Goal: Transaction & Acquisition: Purchase product/service

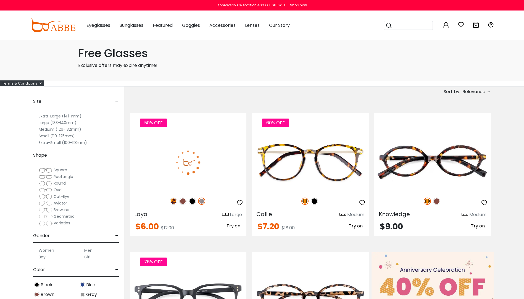
click at [88, 250] on label "Men" at bounding box center [88, 250] width 8 height 7
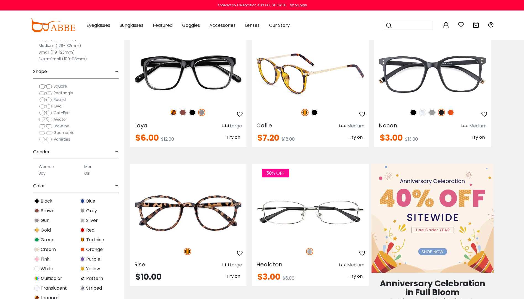
scroll to position [111, 0]
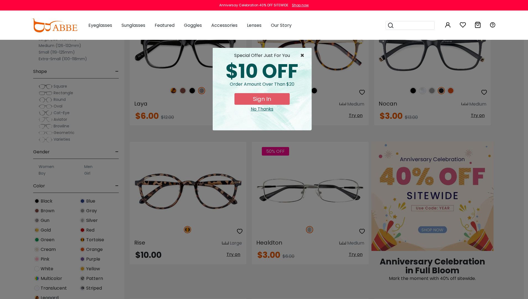
click at [302, 55] on span "×" at bounding box center [303, 55] width 7 height 7
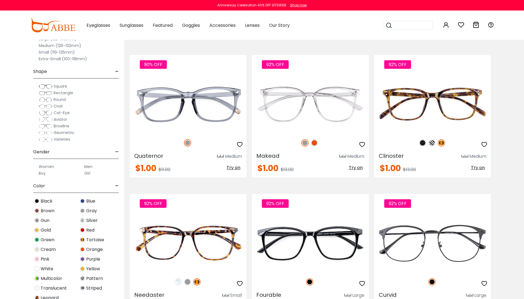
scroll to position [1796, 0]
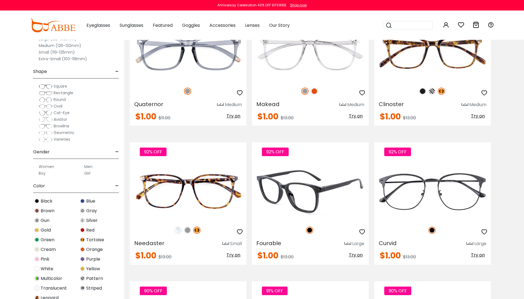
click at [302, 196] on img at bounding box center [310, 191] width 117 height 58
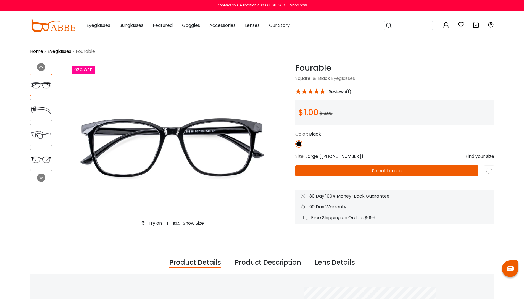
click at [40, 114] on img at bounding box center [41, 110] width 22 height 11
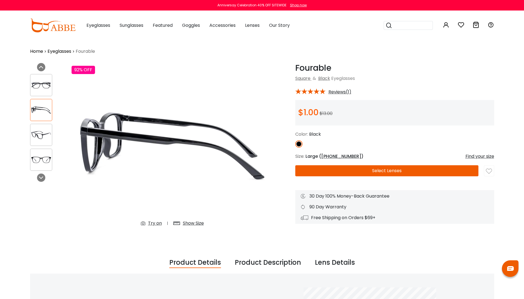
click at [41, 136] on img at bounding box center [41, 135] width 22 height 11
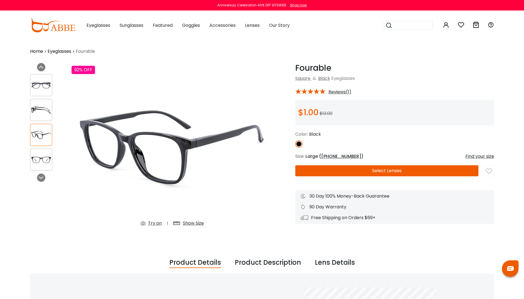
click at [43, 161] on img at bounding box center [41, 159] width 22 height 11
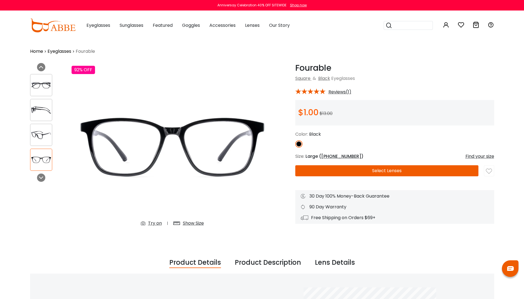
click at [480, 156] on div "Find your size" at bounding box center [480, 156] width 29 height 7
